Goal: Book appointment/travel/reservation

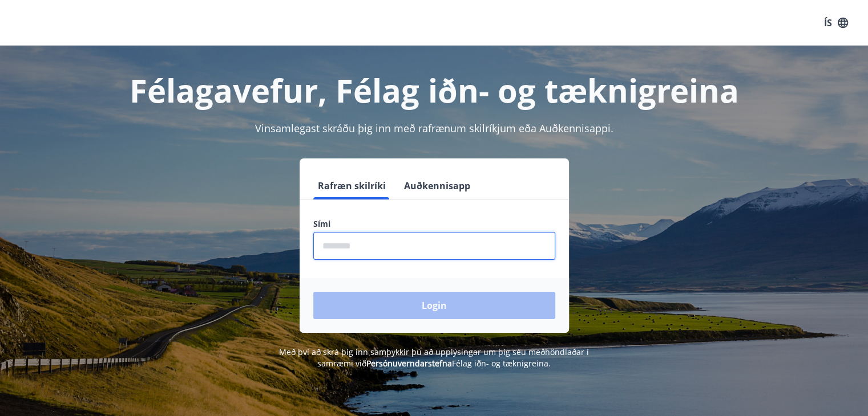
click at [411, 249] on input "phone" at bounding box center [434, 246] width 242 height 28
type input "********"
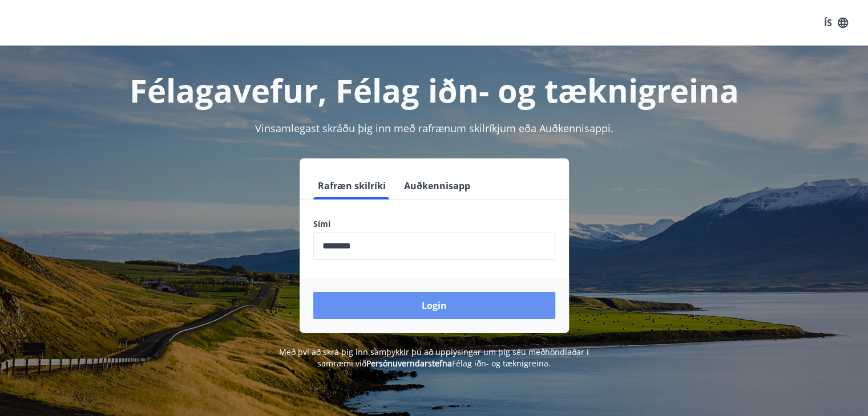
click at [414, 306] on button "Login" at bounding box center [434, 305] width 242 height 27
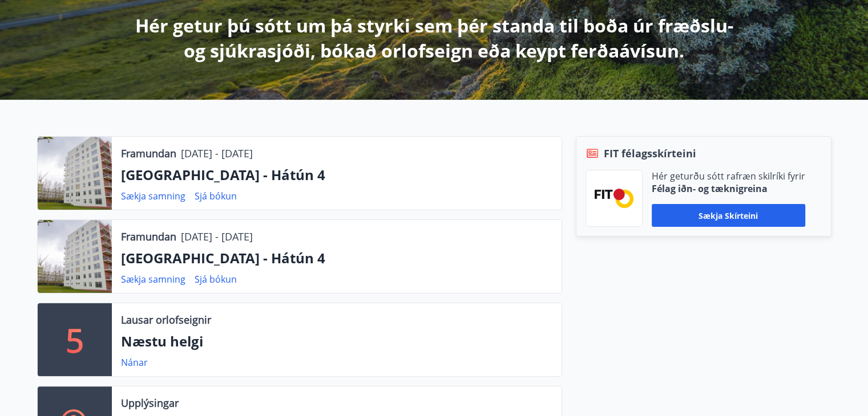
scroll to position [285, 0]
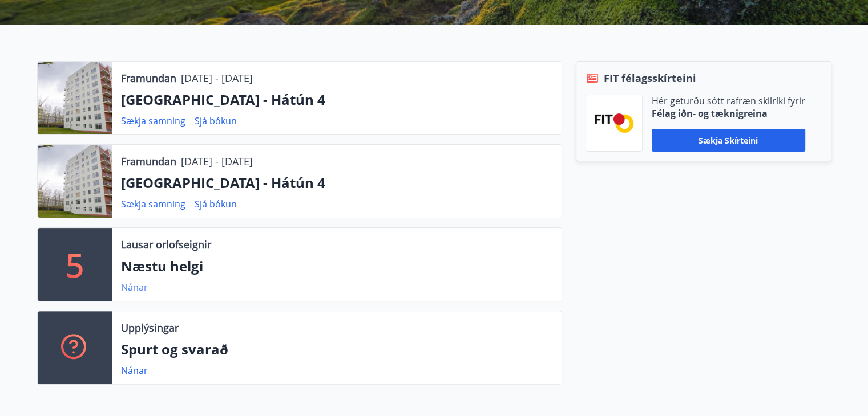
click at [133, 291] on link "Nánar" at bounding box center [134, 287] width 27 height 13
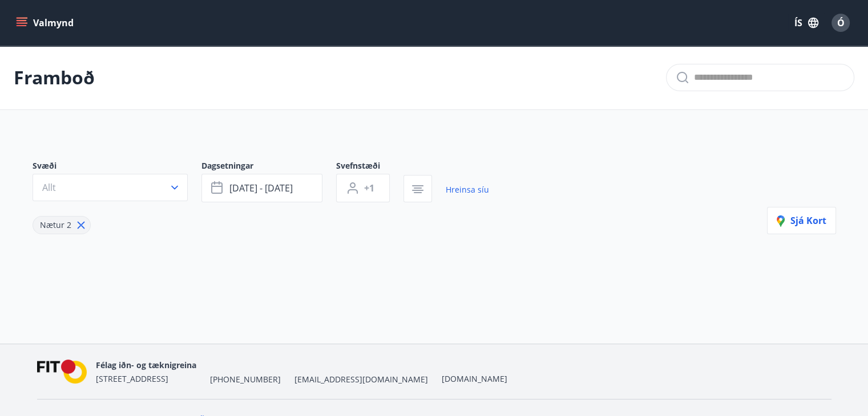
type input "*"
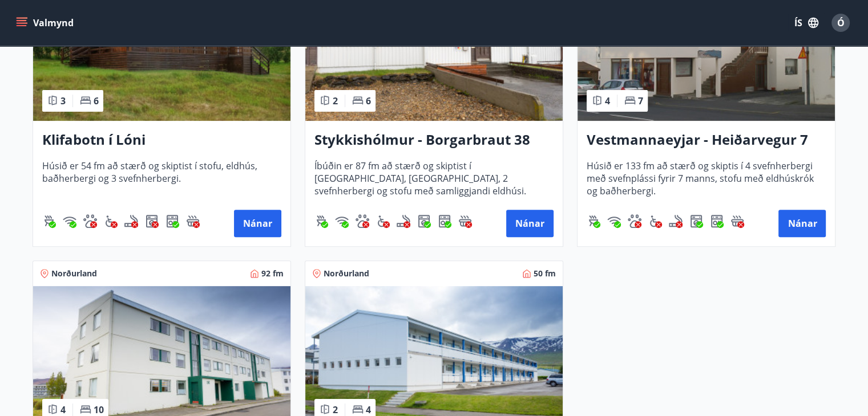
scroll to position [456, 0]
